Goal: Task Accomplishment & Management: Complete application form

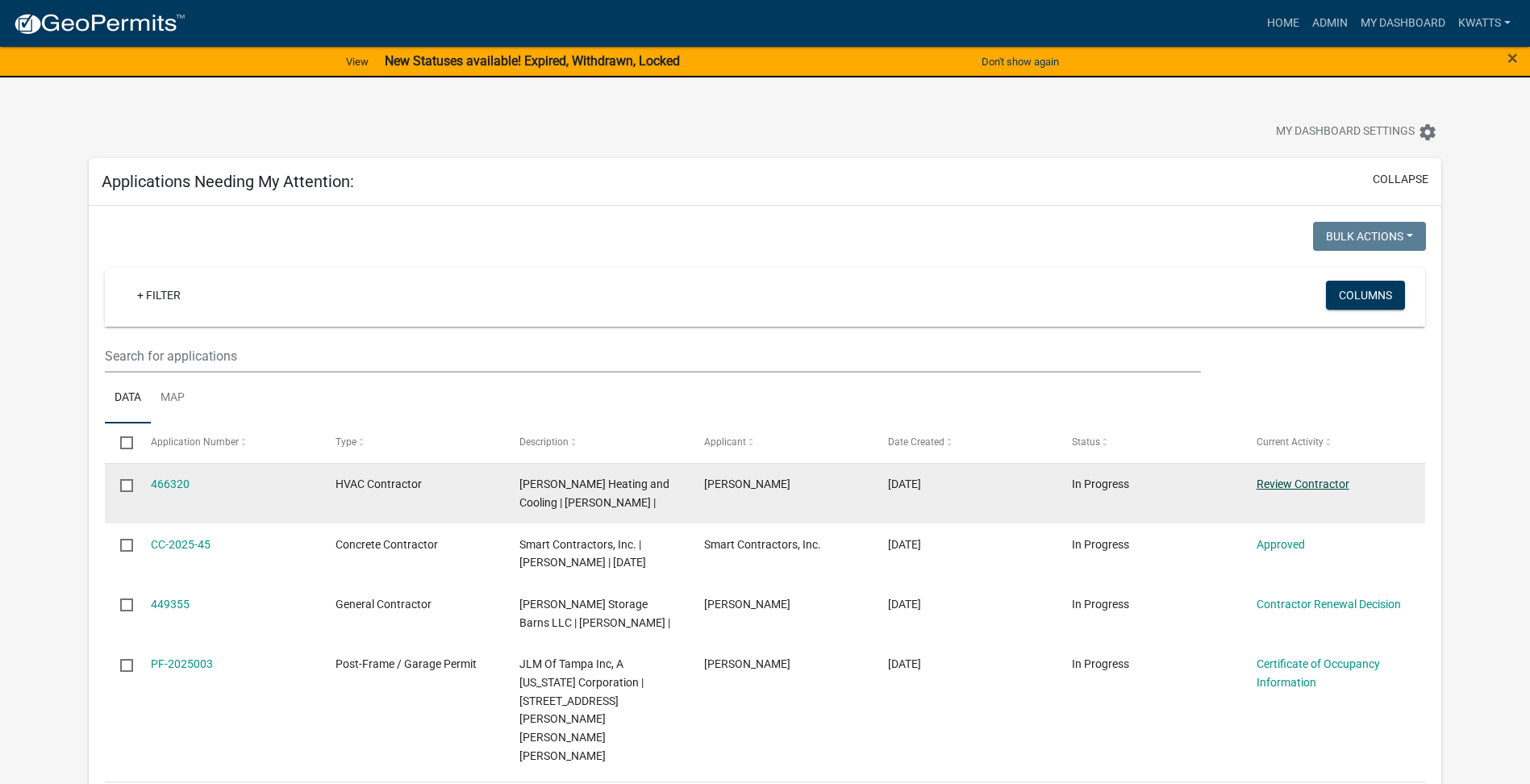
click at [1298, 487] on link "Review Contractor" at bounding box center [1302, 483] width 93 height 12
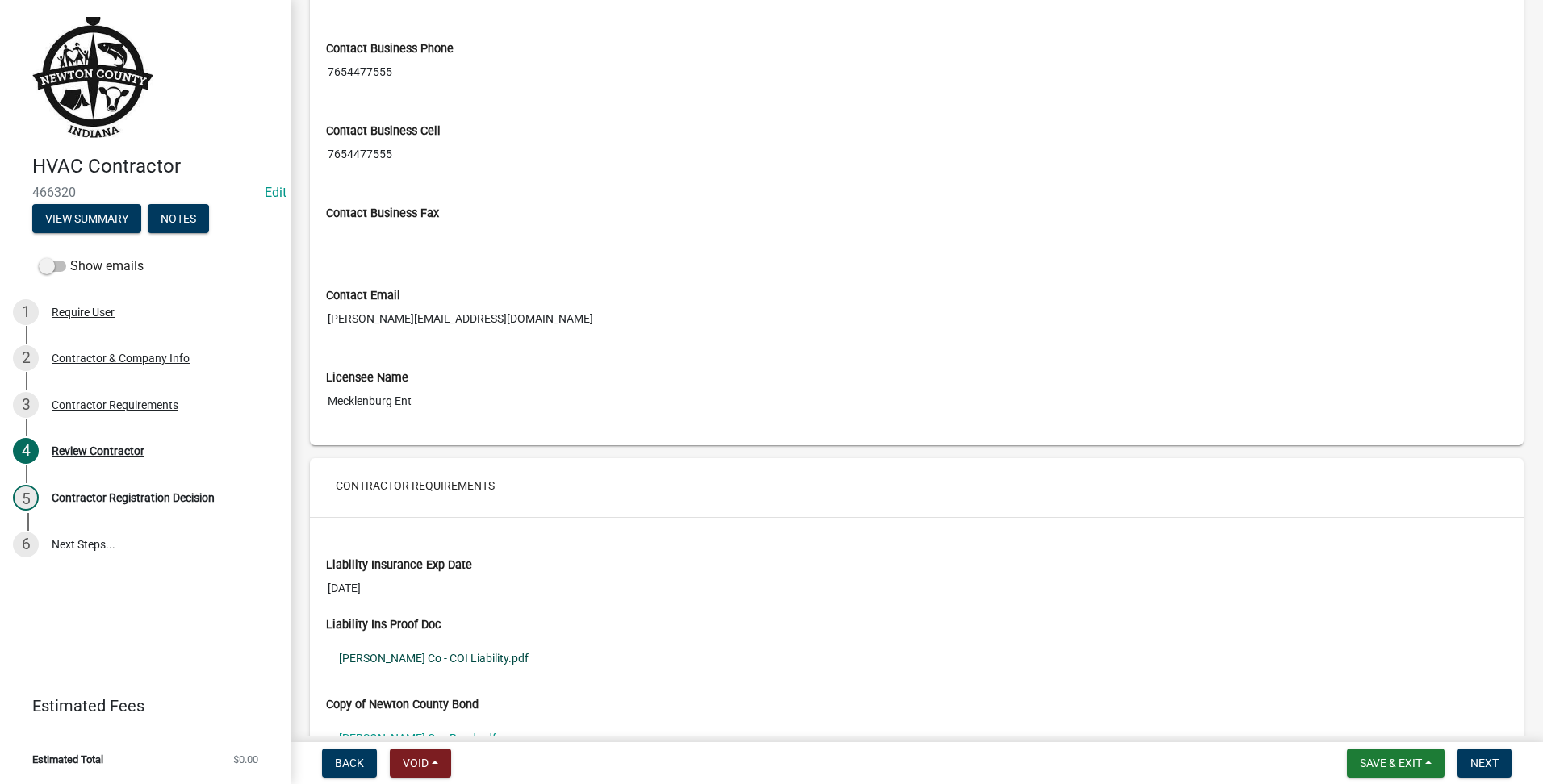
scroll to position [1006, 0]
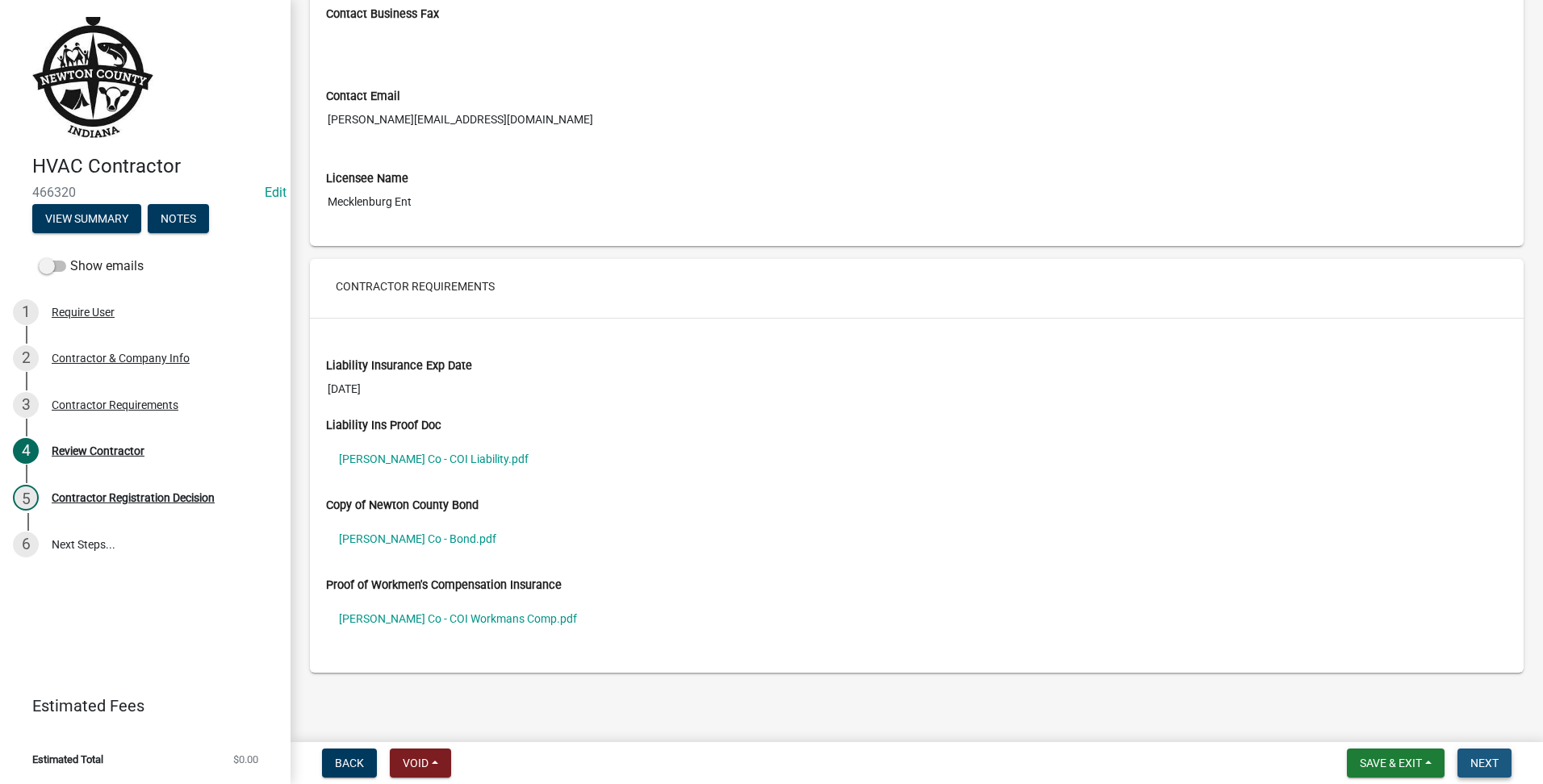
click at [1491, 774] on button "Next" at bounding box center [1484, 763] width 55 height 29
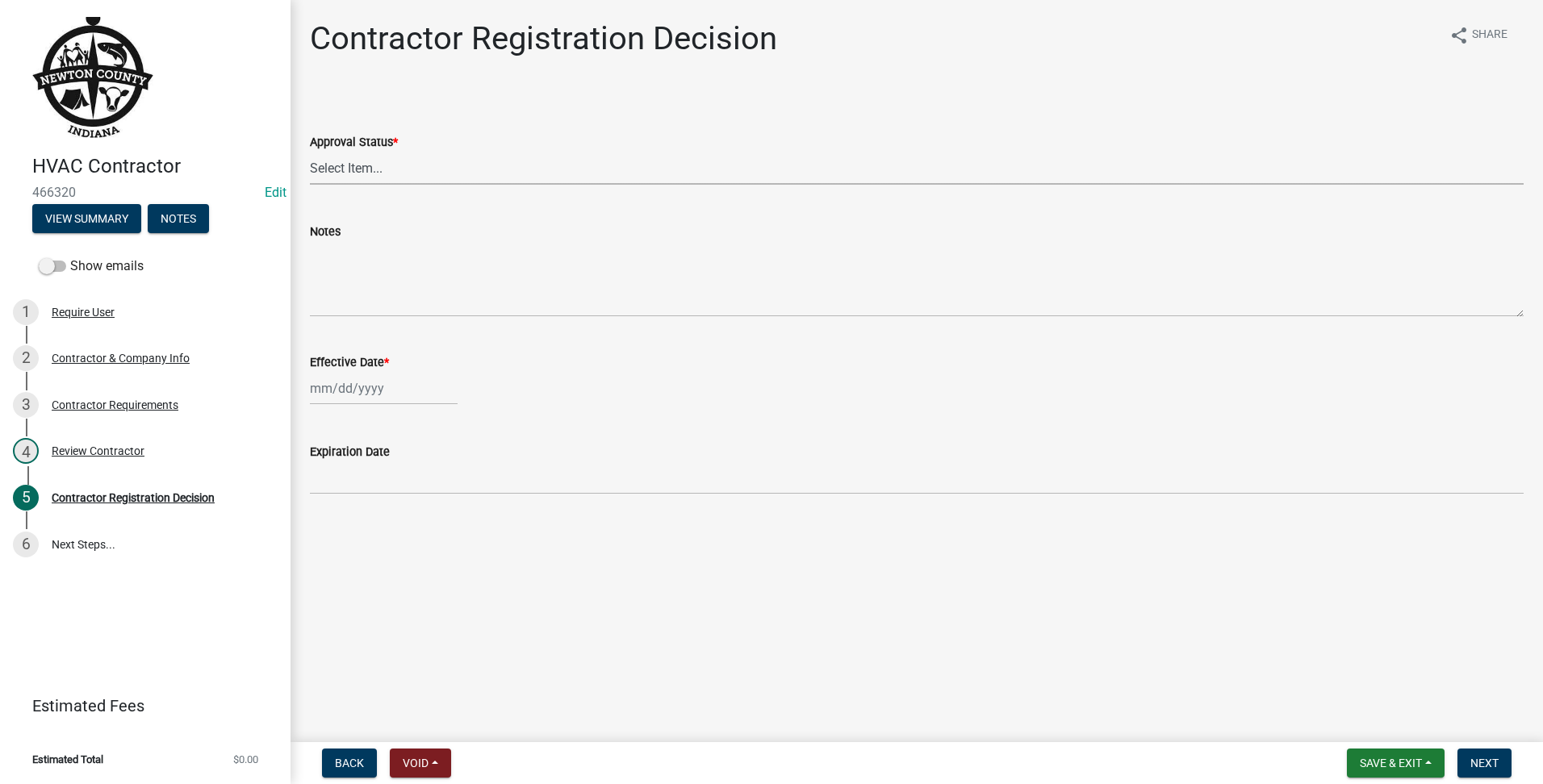
click at [407, 170] on select "Select Item... Approved Denied" at bounding box center [916, 168] width 1213 height 33
click at [310, 152] on select "Select Item... Approved Denied" at bounding box center [916, 168] width 1213 height 33
select select "4b86b809-39dd-4c68-9f3d-fdb3e7050482"
click at [365, 361] on label "Effective Date *" at bounding box center [349, 363] width 79 height 11
click at [365, 372] on input "Effective Date *" at bounding box center [384, 388] width 147 height 33
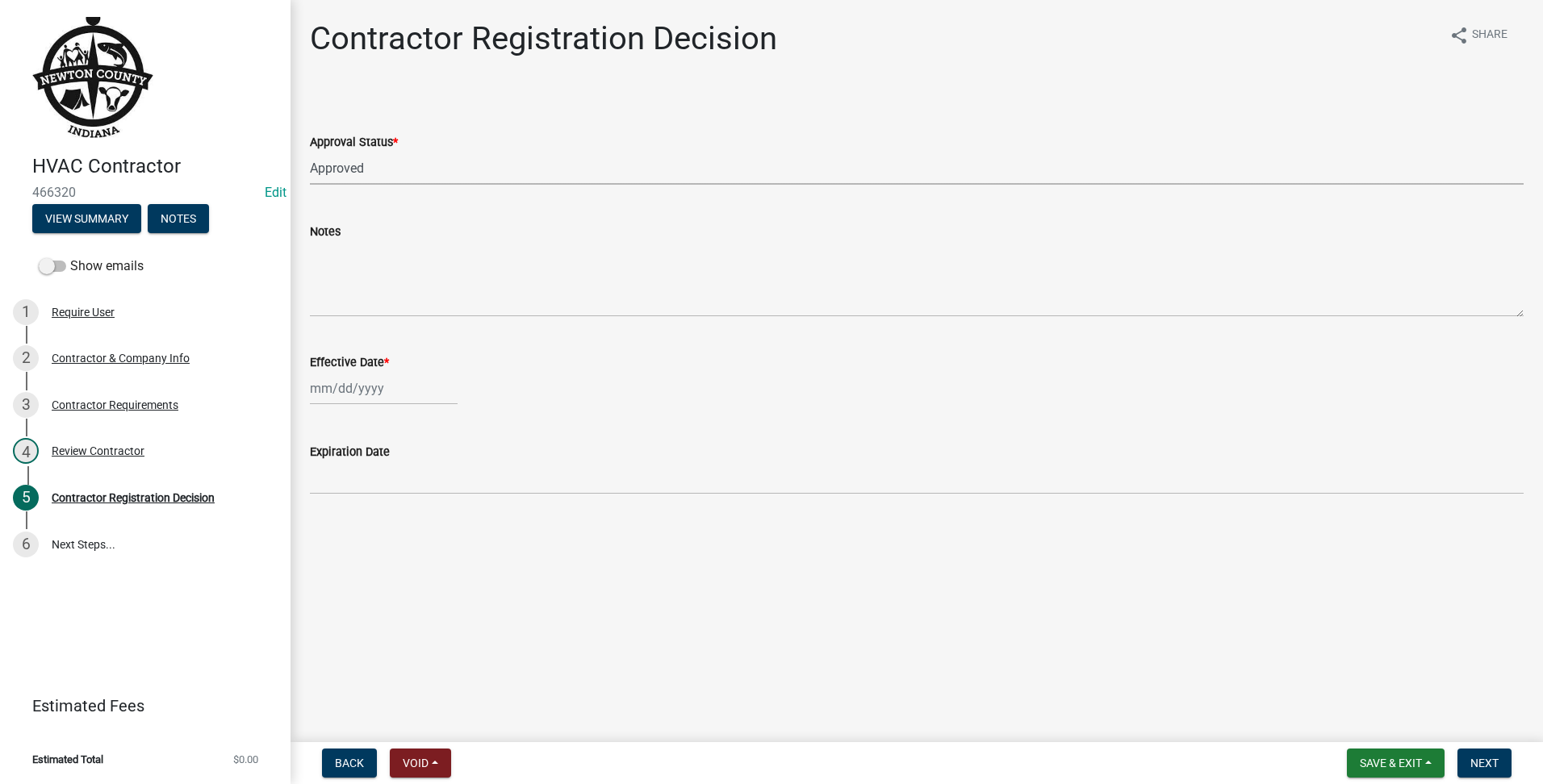
select select "8"
select select "2025"
click at [347, 389] on input "Effective Date *" at bounding box center [384, 388] width 147 height 33
click at [490, 381] on div "[PERSON_NAME] Feb Mar Apr [PERSON_NAME][DATE] Oct Nov [DATE] 1526 1527 1528 152…" at bounding box center [916, 388] width 1213 height 33
click at [347, 395] on div at bounding box center [384, 388] width 147 height 33
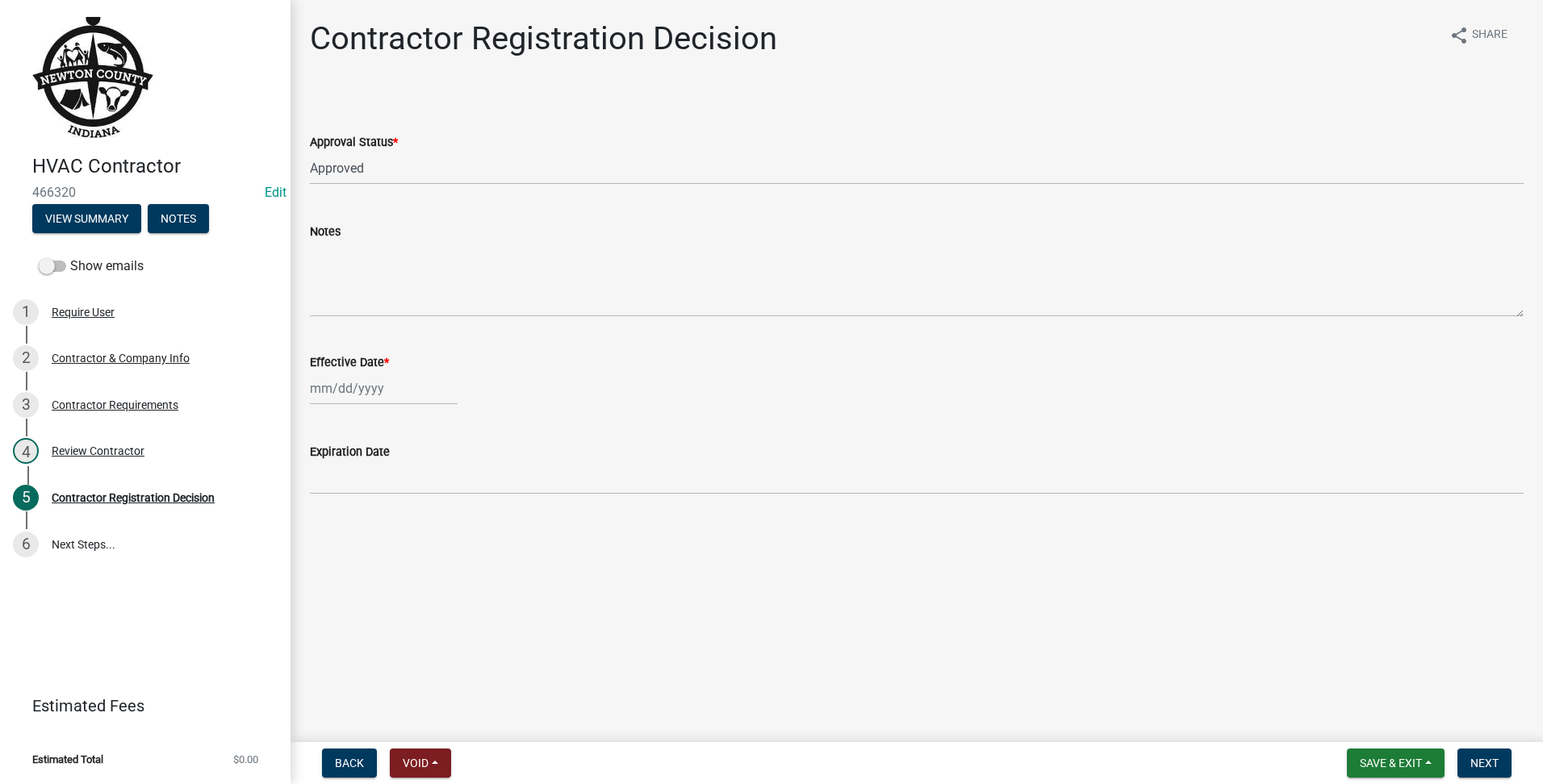
select select "8"
select select "2025"
click at [399, 542] on div "21" at bounding box center [403, 551] width 26 height 26
type input "[DATE]"
click at [1486, 749] on button "Next" at bounding box center [1484, 763] width 55 height 29
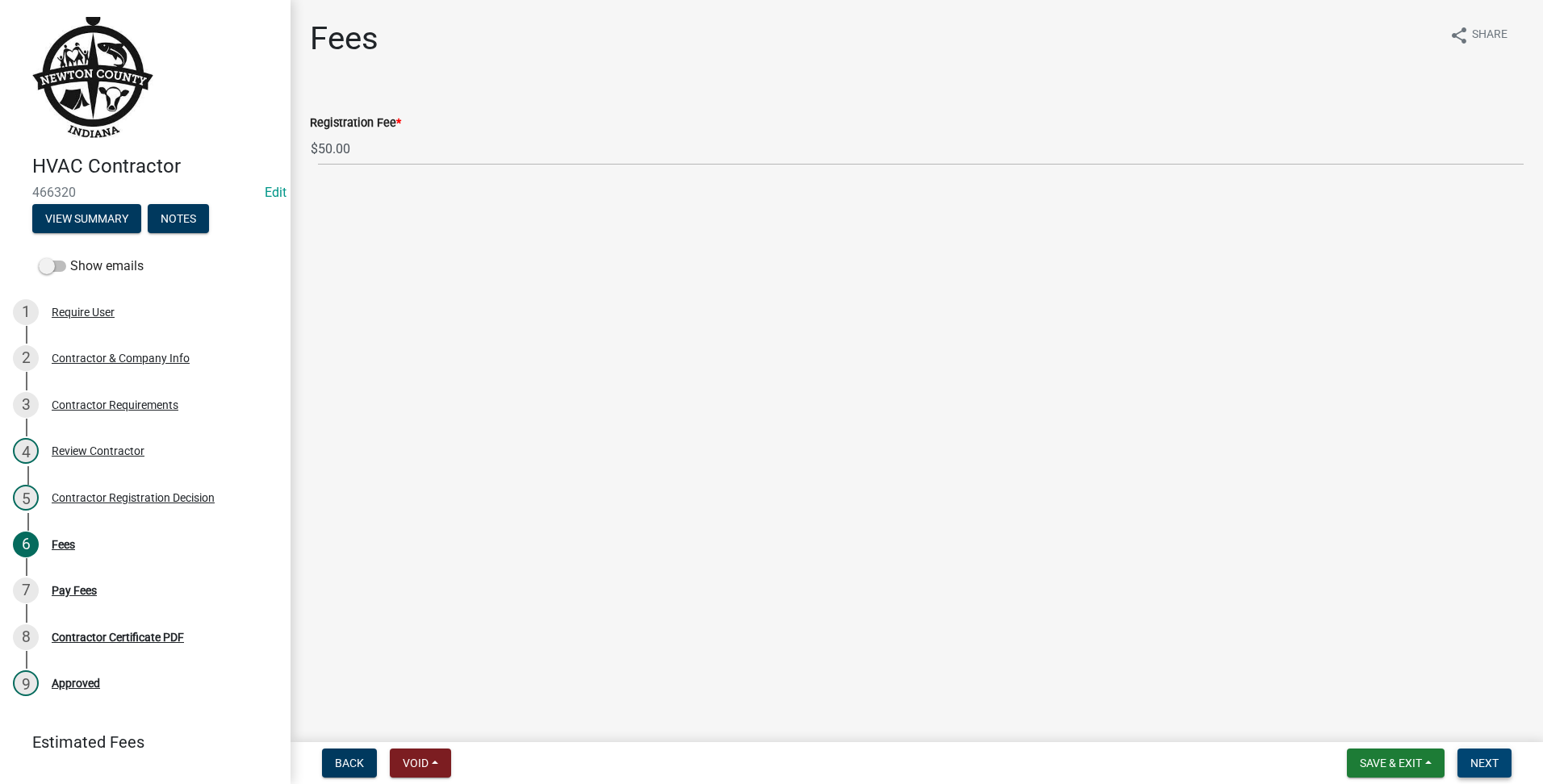
click at [1490, 760] on span "Next" at bounding box center [1485, 762] width 29 height 12
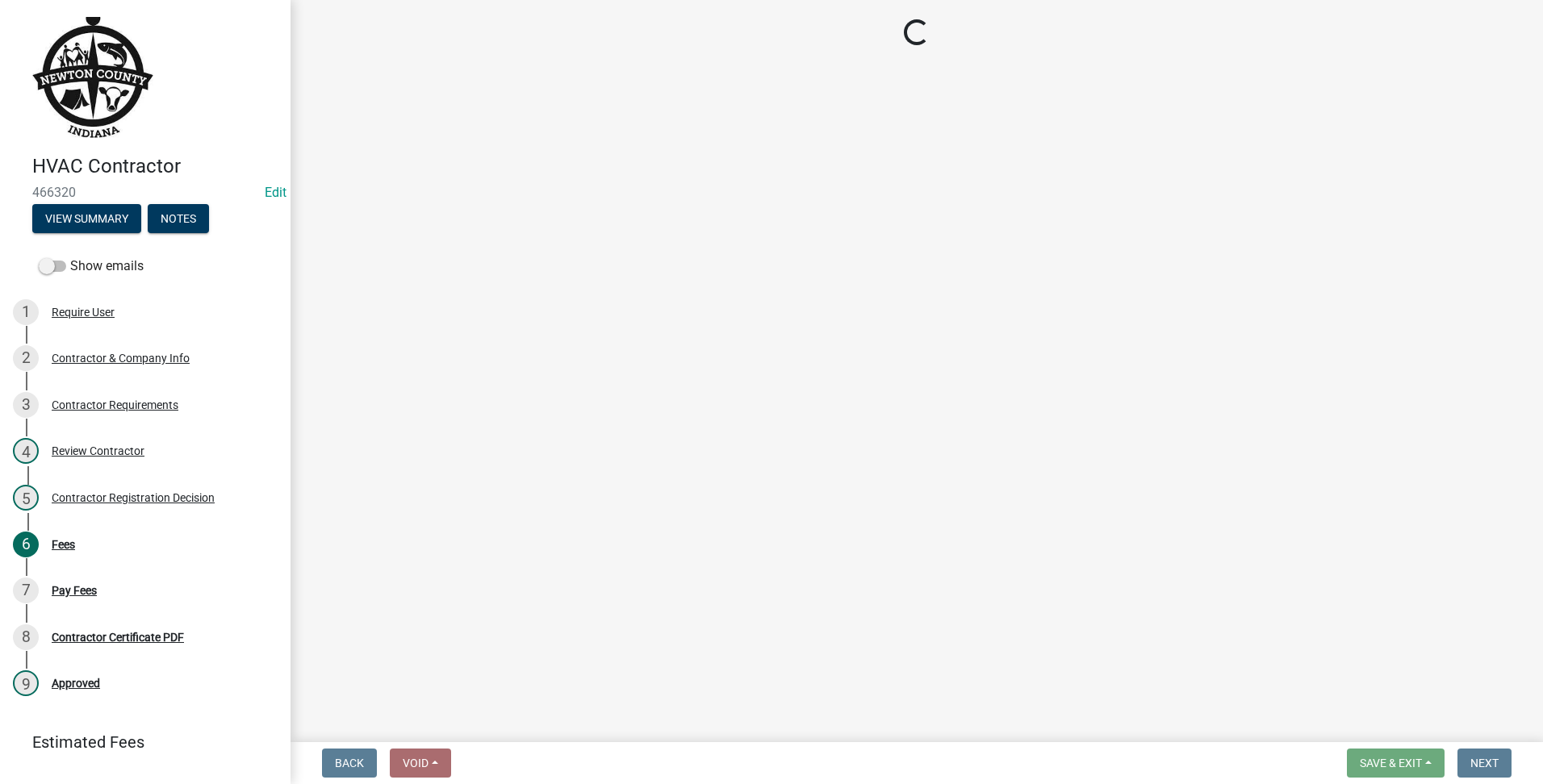
select select "3: 3"
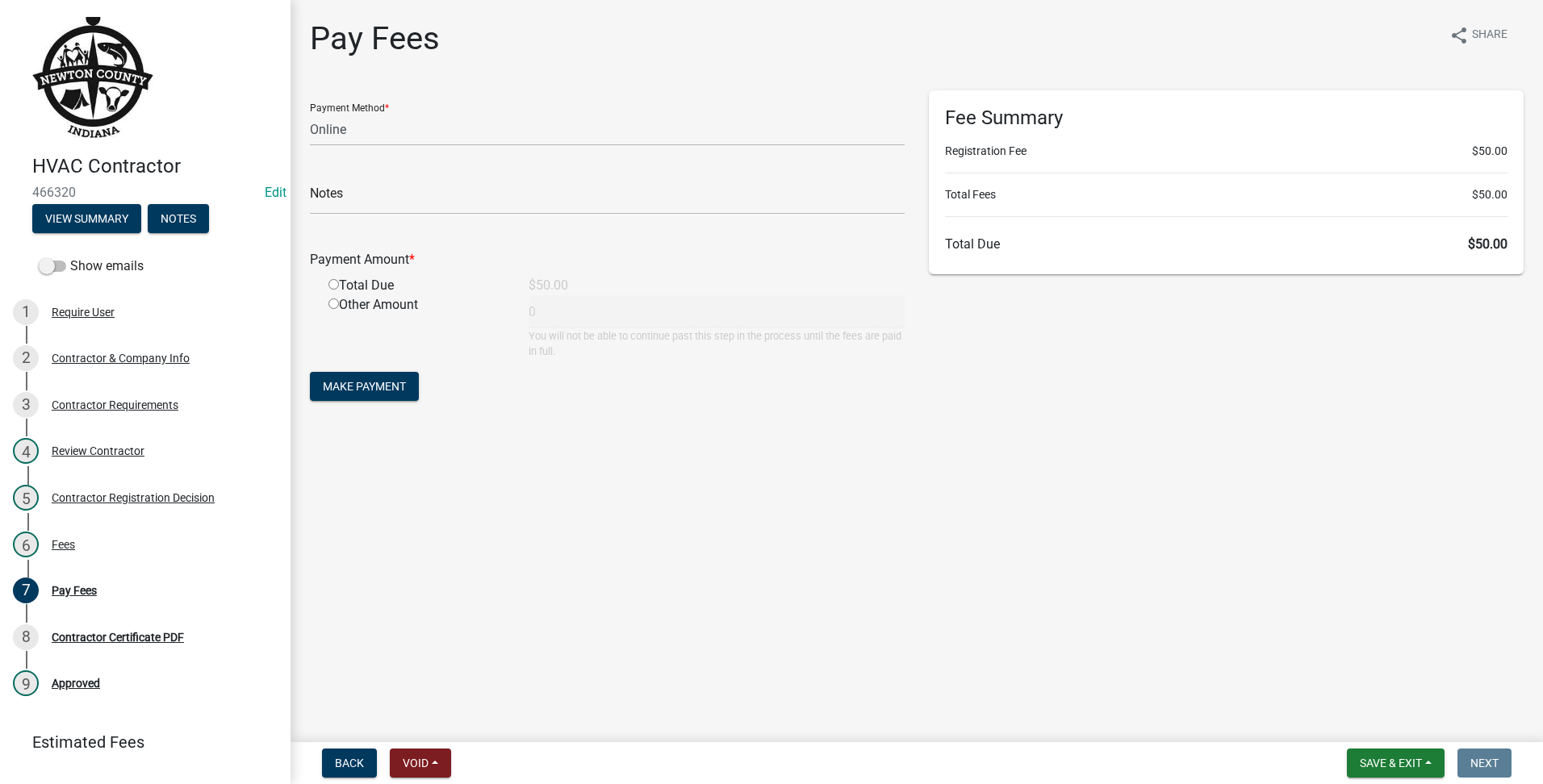
click at [1398, 779] on nav "Back Void Withdraw Lock Expire Void Save & Exit Save Save & Exit Next" at bounding box center [916, 763] width 1252 height 42
click at [1390, 762] on span "Save & Exit" at bounding box center [1390, 762] width 62 height 12
